Goal: Check status: Check status

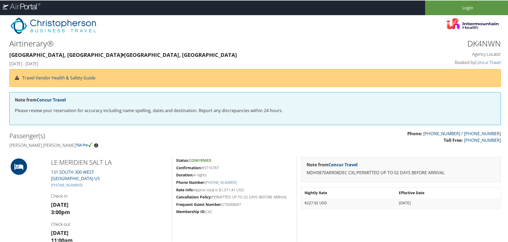
click at [140, 133] on h2 "Passenger(s)" at bounding box center [130, 135] width 242 height 9
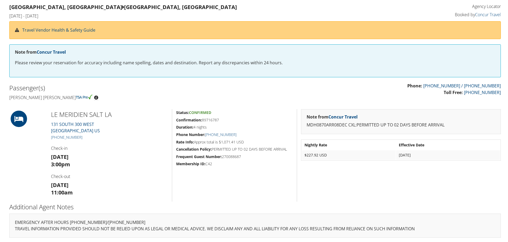
scroll to position [48, 0]
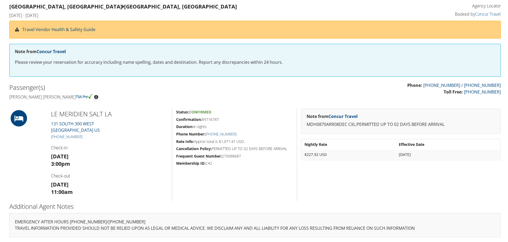
click at [33, 99] on h4 "Sonja adkins Newton" at bounding box center [130, 96] width 242 height 6
click at [415, 95] on p "Phone: 801-327-7675 / 801-327-7727 Toll Free: 888-297-8814" at bounding box center [380, 89] width 242 height 14
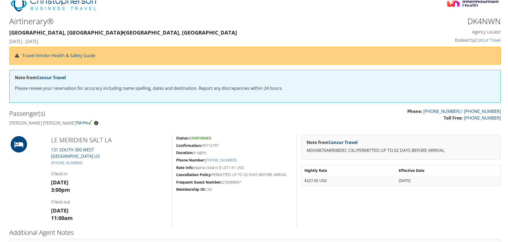
scroll to position [0, 0]
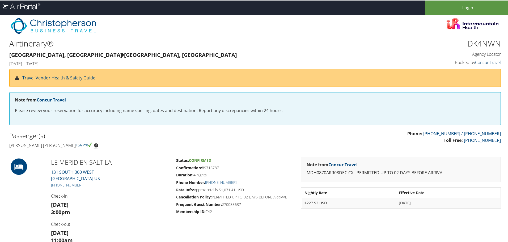
click at [481, 62] on link "Concur Travel" at bounding box center [488, 62] width 26 height 6
click at [129, 48] on h1 "Airtinerary®" at bounding box center [192, 42] width 367 height 11
click at [24, 6] on icon at bounding box center [26, 7] width 4 height 4
click at [122, 97] on div "Note from Concur Travel Please review your reservation for accuracy including n…" at bounding box center [254, 108] width 491 height 33
click at [272, 138] on p "Phone: 801-327-7675 / 801-327-7727 Toll Free: 888-297-8814" at bounding box center [380, 137] width 242 height 14
